Goal: Information Seeking & Learning: Check status

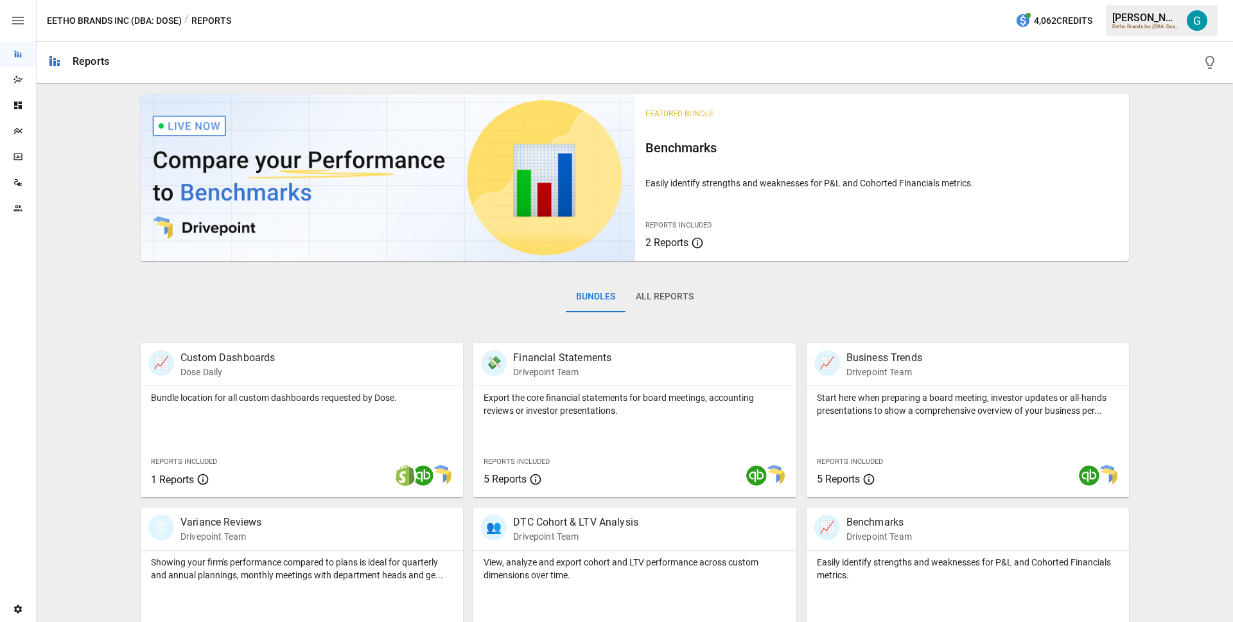
scroll to position [209, 0]
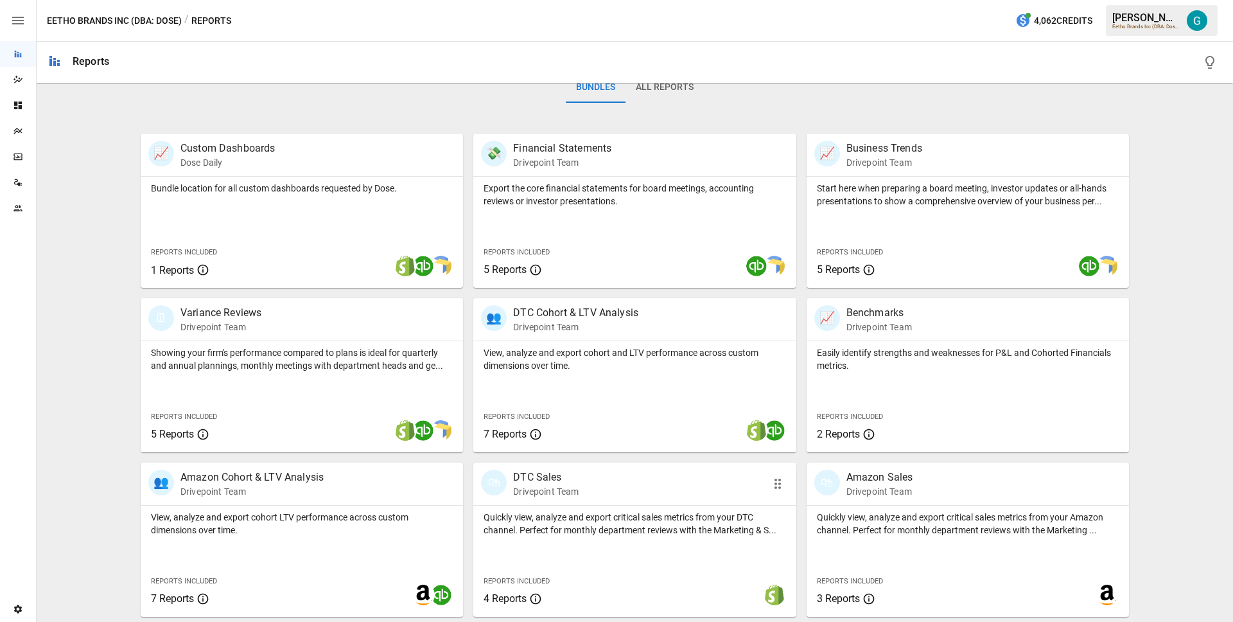
click at [651, 507] on div "Quickly view, analyze and export critical sales metrics from your DTC channel. …" at bounding box center [634, 520] width 322 height 31
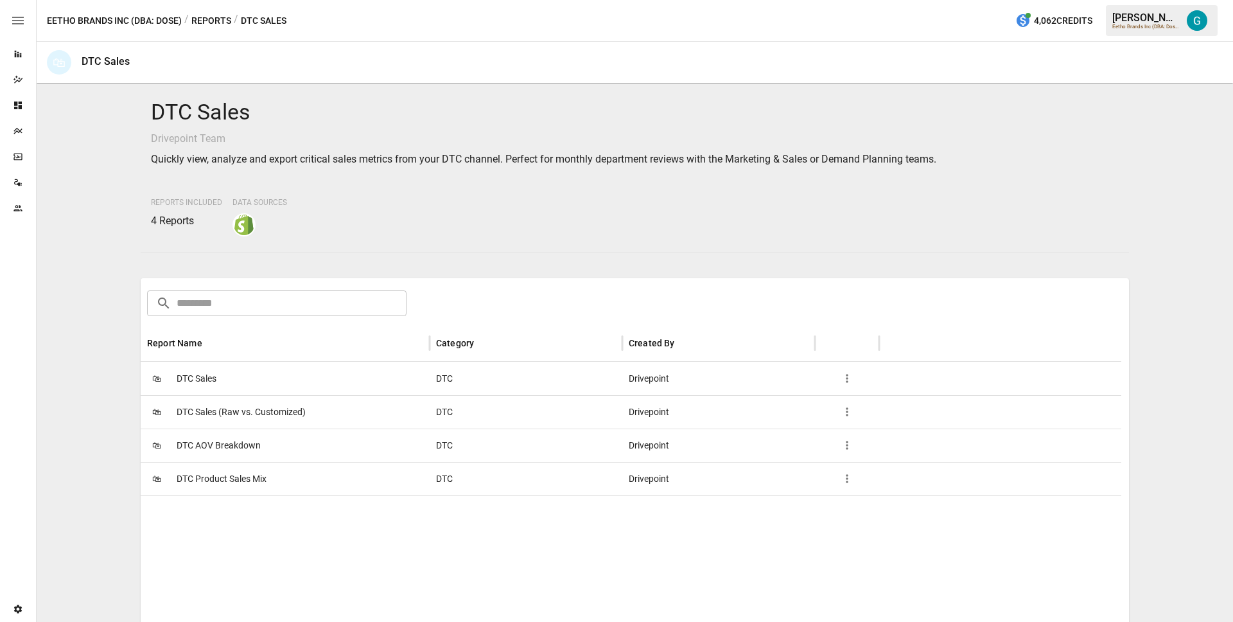
click at [238, 369] on div "🛍 DTC Sales" at bounding box center [285, 377] width 289 height 33
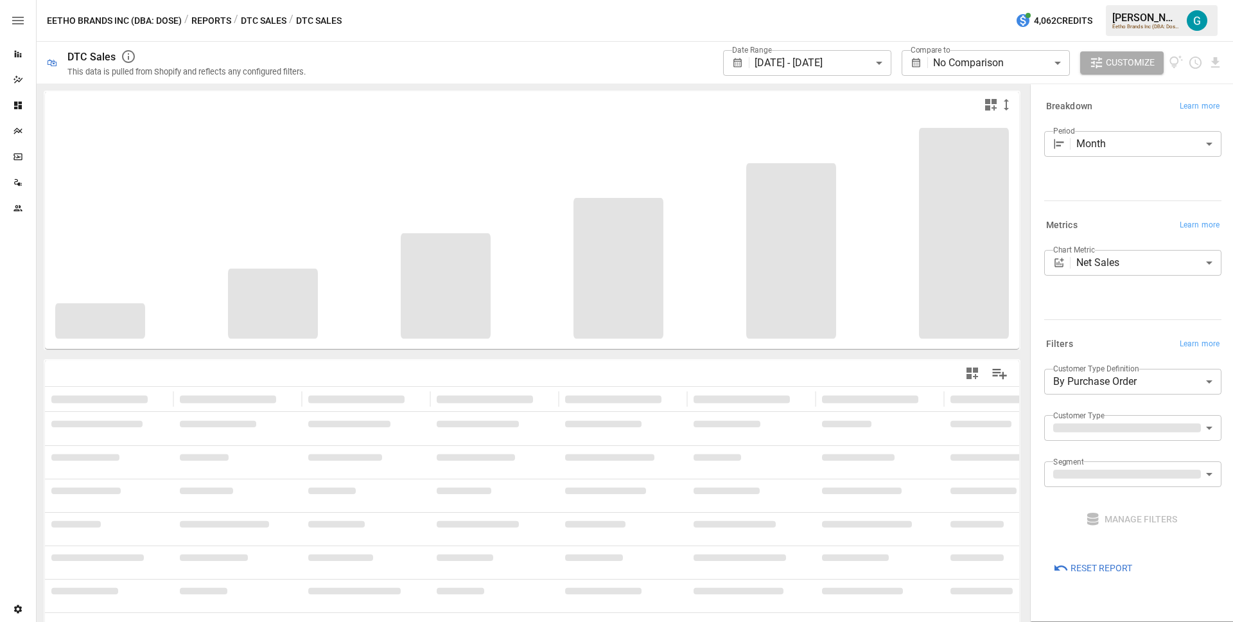
click at [1088, 562] on span "Reset Report" at bounding box center [1101, 568] width 62 height 16
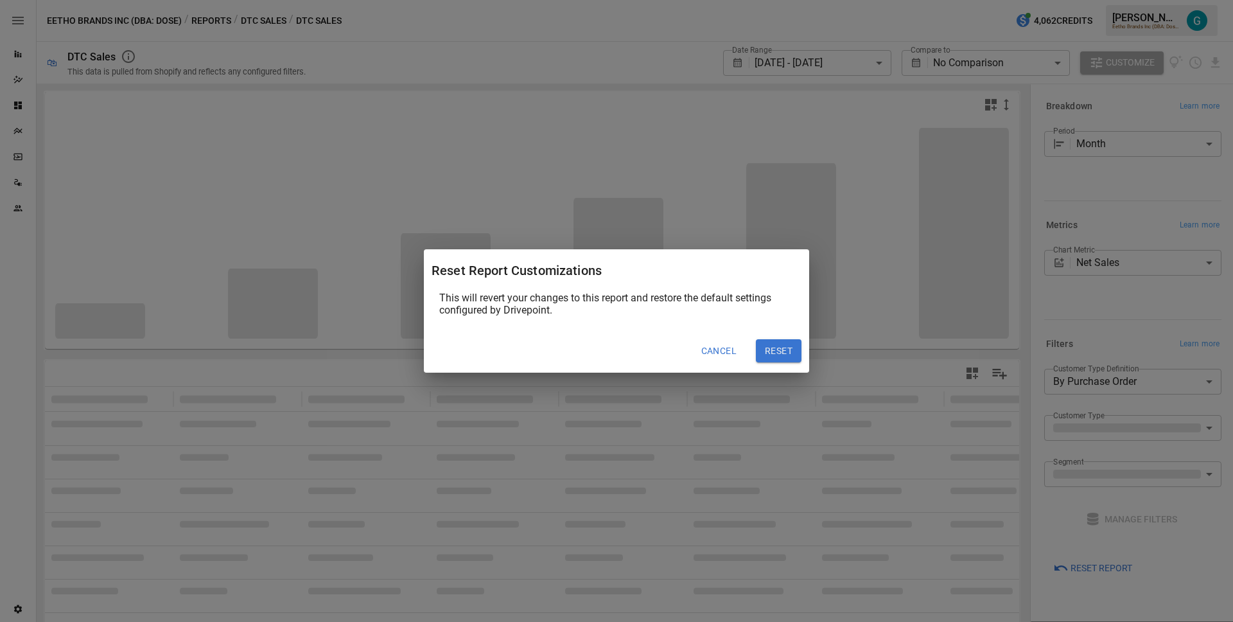
click at [780, 344] on button "Reset" at bounding box center [779, 350] width 46 height 23
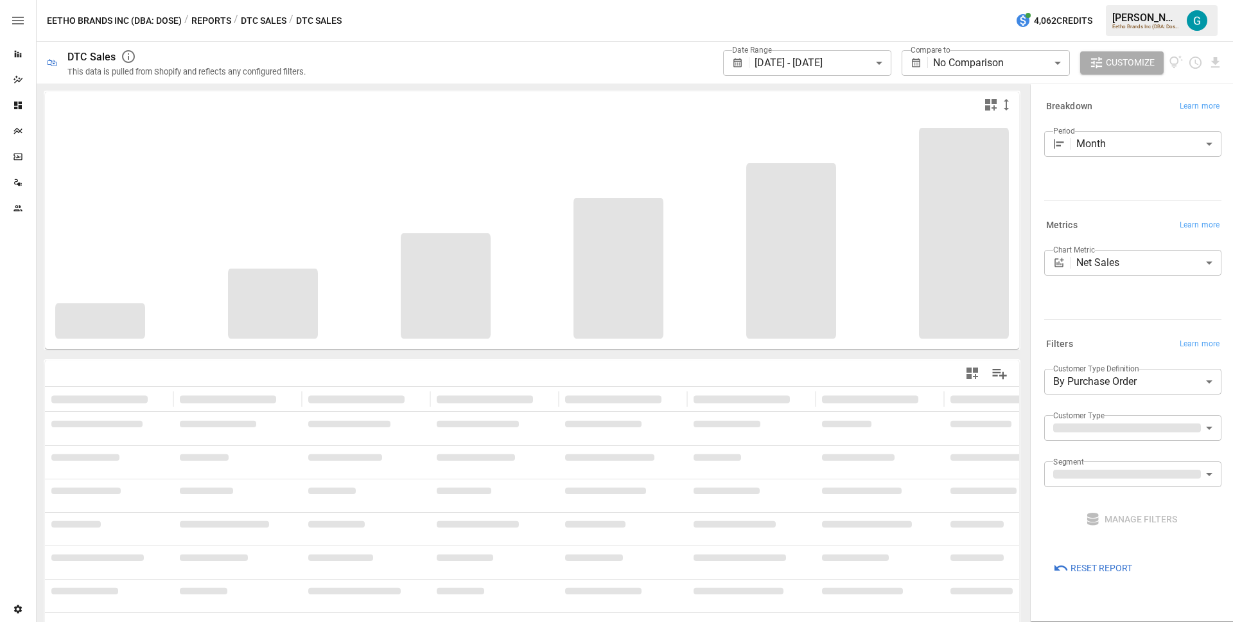
click at [1178, 298] on div "Chart Metric Net Sales ********* ​" at bounding box center [1132, 282] width 177 height 64
